Goal: Find contact information: Find contact information

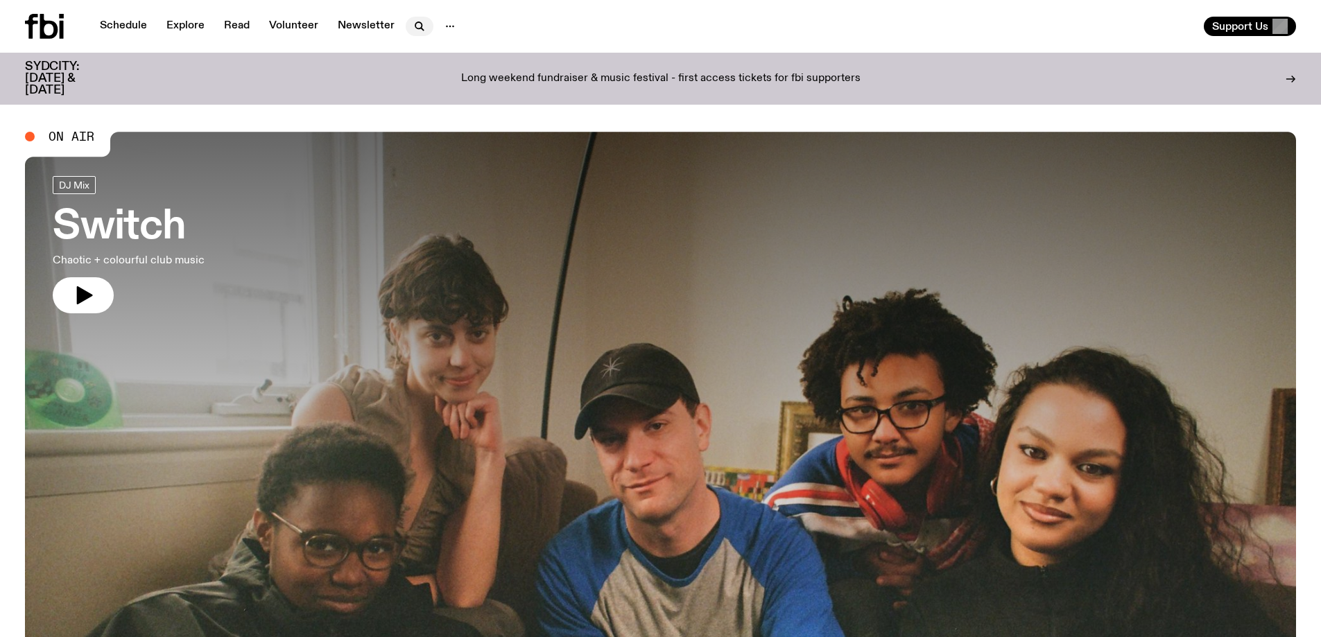
click at [411, 28] on icon "button" at bounding box center [419, 26] width 17 height 17
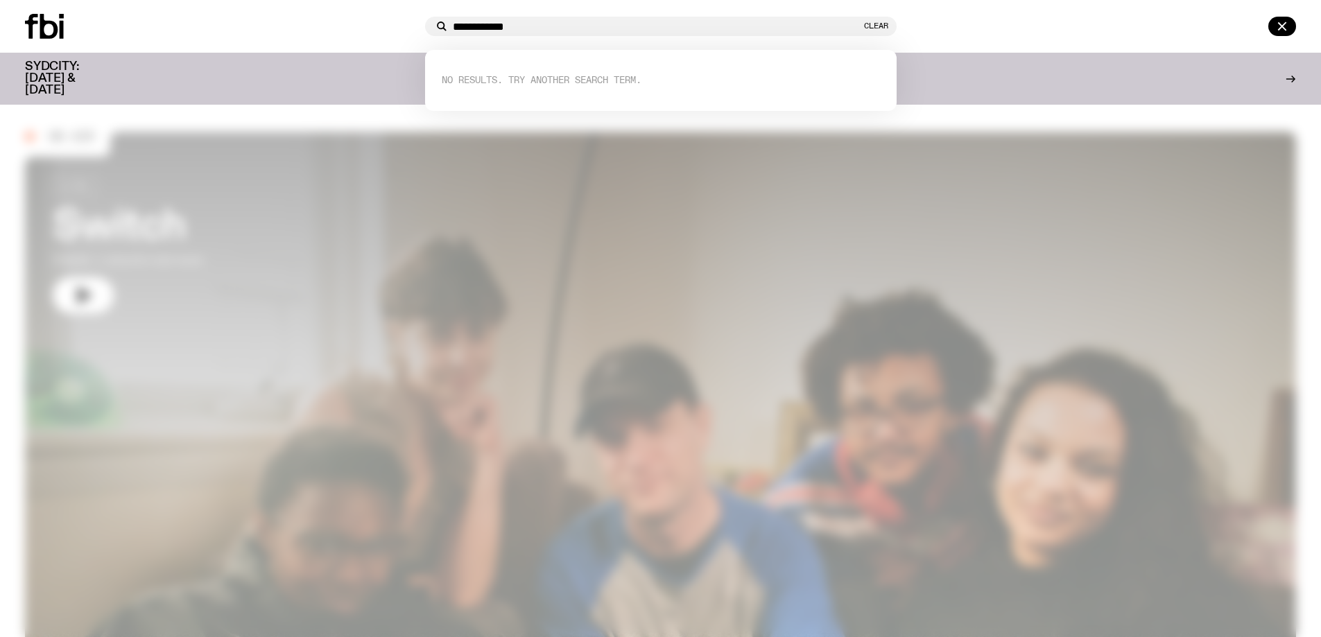
type input "**********"
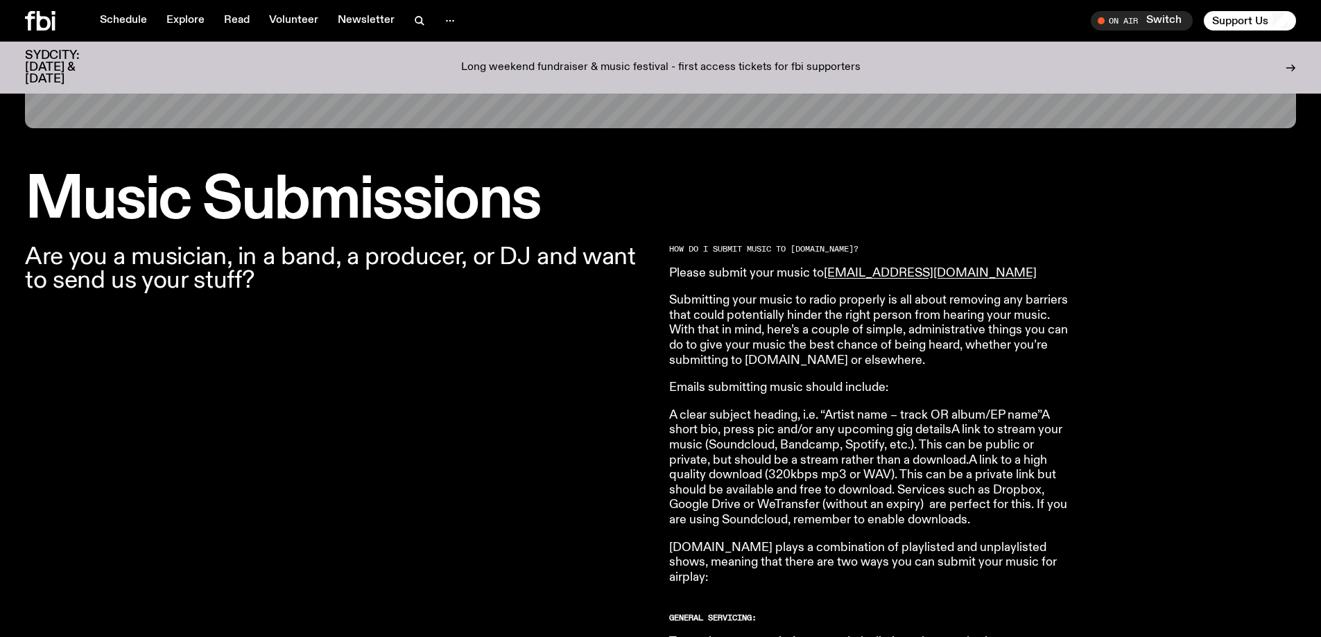
scroll to position [200, 0]
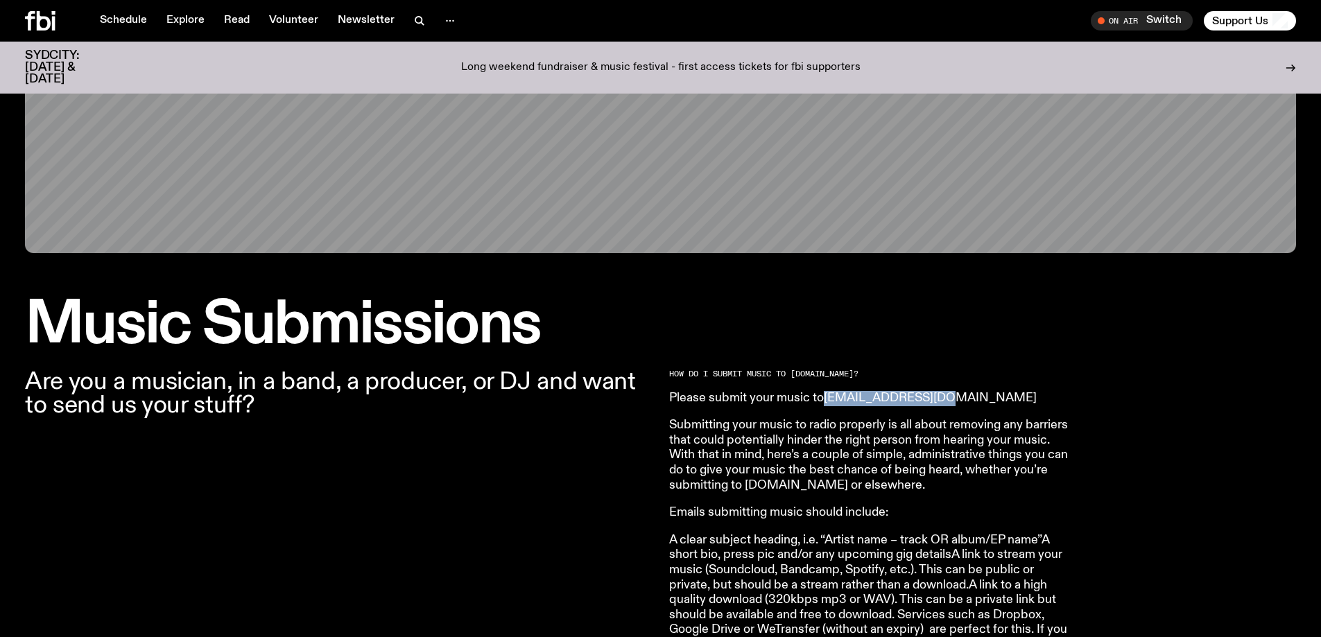
drag, startPoint x: 956, startPoint y: 393, endPoint x: 827, endPoint y: 393, distance: 128.3
click at [827, 393] on p "Please submit your music to [EMAIL_ADDRESS][DOMAIN_NAME]" at bounding box center [868, 398] width 399 height 15
copy link "music@fbiradio.com"
drag, startPoint x: 956, startPoint y: 399, endPoint x: 829, endPoint y: 397, distance: 126.9
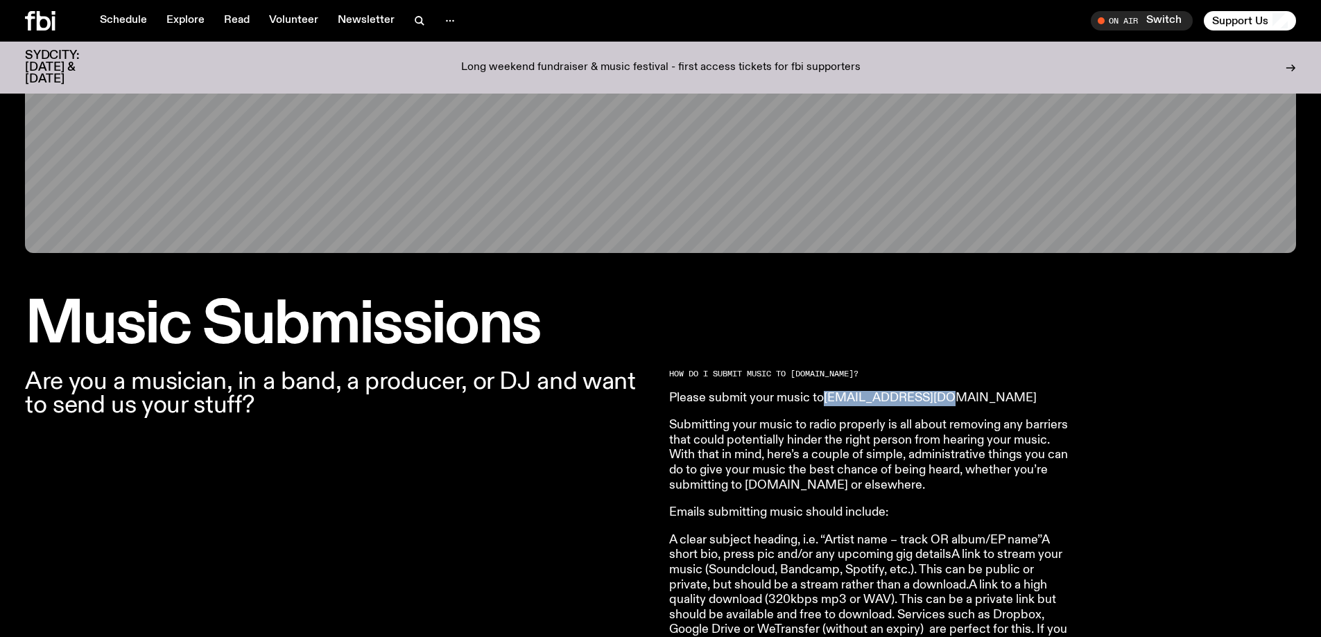
click at [829, 397] on p "Please submit your music to music@fbiradio.com" at bounding box center [868, 398] width 399 height 15
copy link "music@fbiradio.com"
